Goal: Task Accomplishment & Management: Manage account settings

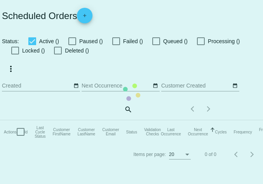
checkbox input "true"
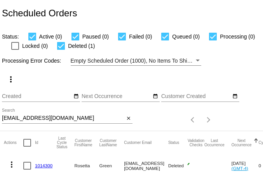
click at [56, 117] on input "[EMAIL_ADDRESS][DOMAIN_NAME]" at bounding box center [63, 118] width 122 height 6
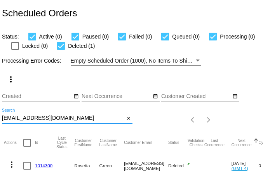
click at [56, 117] on input "[EMAIL_ADDRESS][DOMAIN_NAME]" at bounding box center [63, 118] width 122 height 6
paste input "danielpawlik@hot"
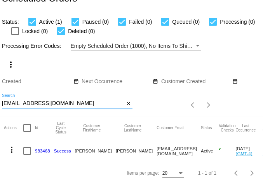
scroll to position [21, 0]
click at [13, 146] on mat-icon "more_vert" at bounding box center [11, 149] width 9 height 9
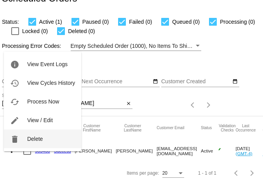
click at [41, 136] on span "Delete" at bounding box center [35, 139] width 16 height 6
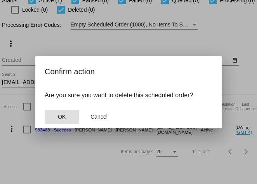
click at [59, 121] on button "OK" at bounding box center [62, 117] width 34 height 14
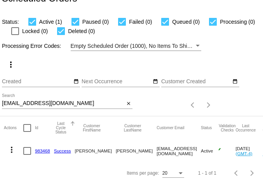
scroll to position [0, 0]
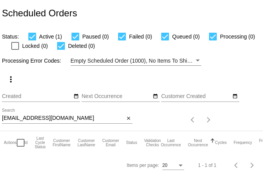
click at [74, 122] on div "[EMAIL_ADDRESS][DOMAIN_NAME] Search" at bounding box center [63, 115] width 122 height 15
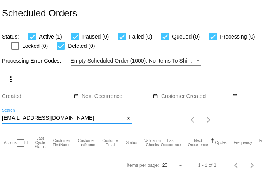
click at [74, 121] on input "[EMAIL_ADDRESS][DOMAIN_NAME]" at bounding box center [63, 118] width 122 height 6
paste input "family908"
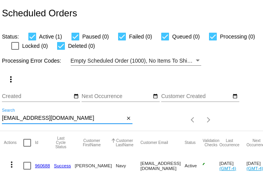
scroll to position [21, 0]
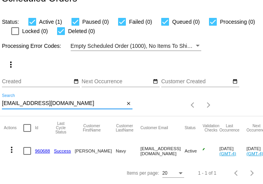
type input "[EMAIL_ADDRESS][DOMAIN_NAME]"
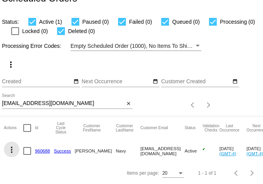
click at [10, 145] on mat-icon "more_vert" at bounding box center [11, 149] width 9 height 9
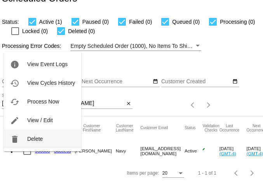
click at [21, 140] on button "delete Delete" at bounding box center [42, 138] width 77 height 19
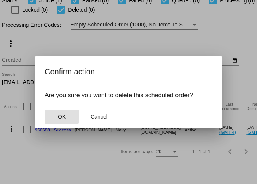
click at [70, 116] on button "OK" at bounding box center [62, 117] width 34 height 14
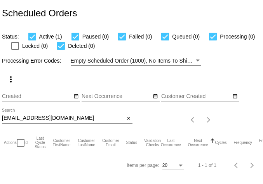
scroll to position [0, 0]
